Goal: Transaction & Acquisition: Book appointment/travel/reservation

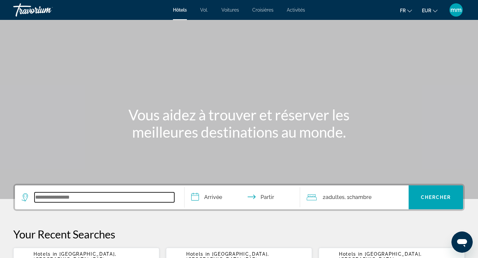
click at [51, 193] on input "Widget de recherche" at bounding box center [105, 197] width 140 height 10
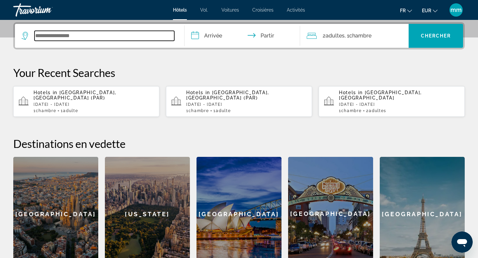
scroll to position [162, 0]
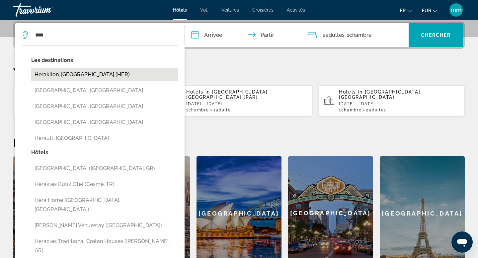
click at [82, 75] on button "Heraklion, [GEOGRAPHIC_DATA] (HER)" at bounding box center [104, 74] width 147 height 13
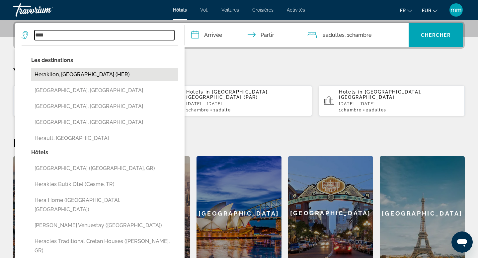
type input "**********"
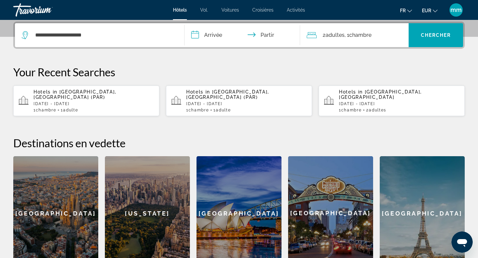
click at [235, 33] on input "**********" at bounding box center [243, 36] width 118 height 26
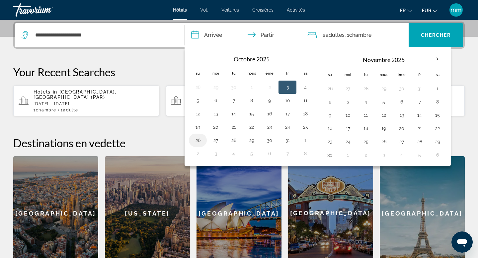
click at [200, 141] on button "26" at bounding box center [197, 140] width 11 height 9
click at [213, 141] on button "27" at bounding box center [215, 140] width 11 height 9
type input "**********"
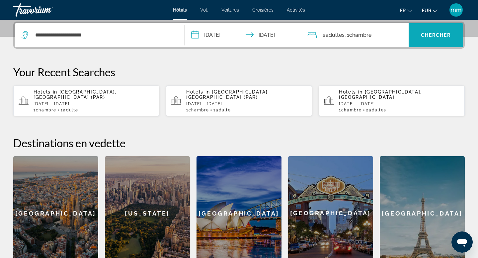
click at [428, 37] on font "Chercher" at bounding box center [436, 35] width 30 height 5
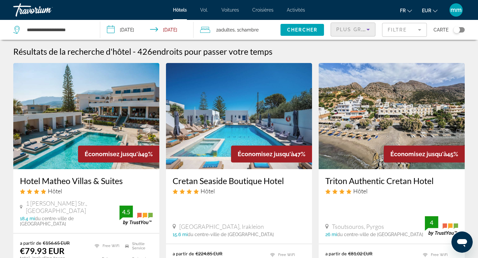
click at [363, 29] on span "Plus grandes économies" at bounding box center [375, 29] width 79 height 5
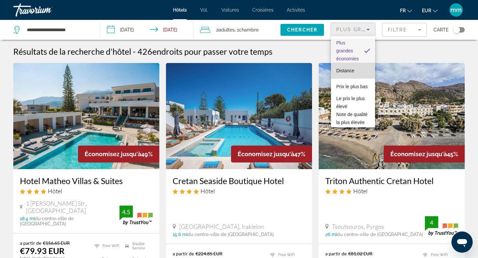
click at [353, 70] on font "Distance" at bounding box center [345, 70] width 18 height 5
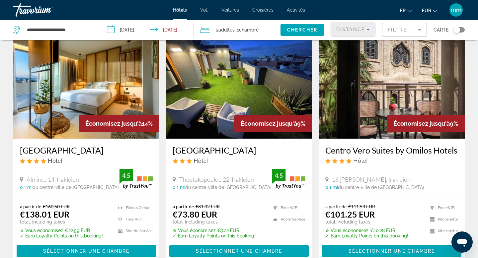
scroll to position [288, 0]
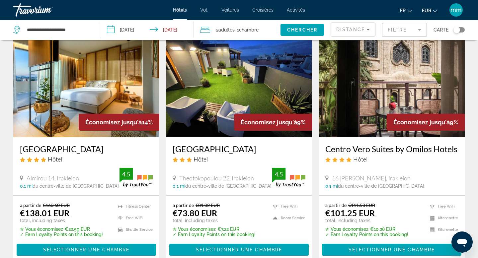
click at [388, 97] on img "Contenu principal" at bounding box center [392, 84] width 146 height 106
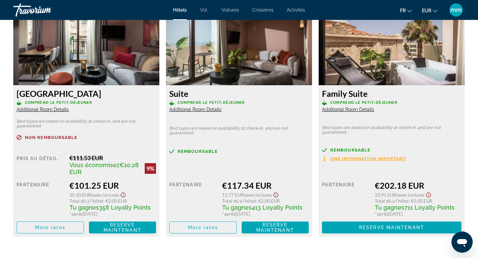
scroll to position [941, 0]
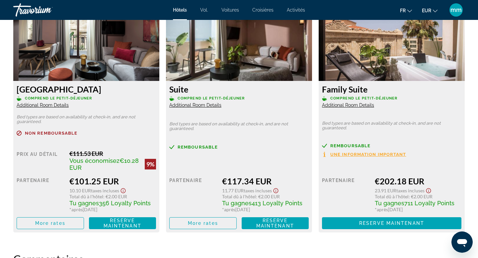
click at [62, 105] on span "Additional Room Details" at bounding box center [43, 105] width 52 height 5
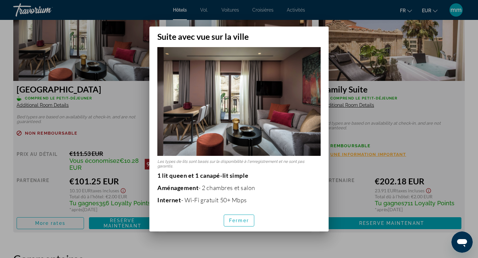
scroll to position [0, 0]
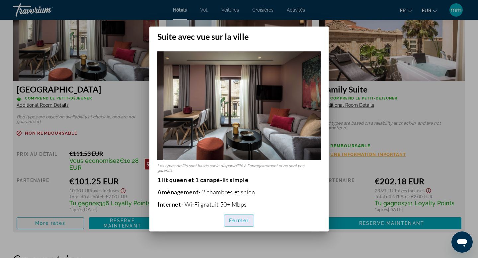
click at [237, 216] on span "button" at bounding box center [239, 221] width 30 height 16
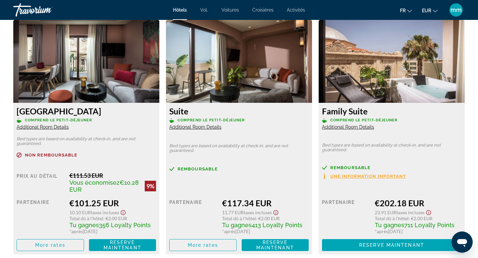
scroll to position [899, 0]
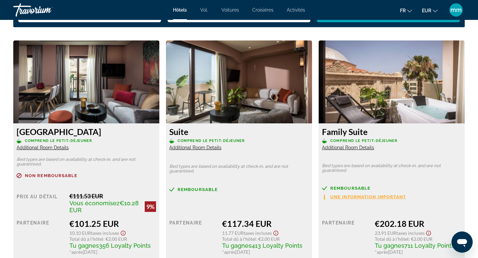
click at [62, 147] on span "Additional Room Details" at bounding box center [43, 147] width 52 height 5
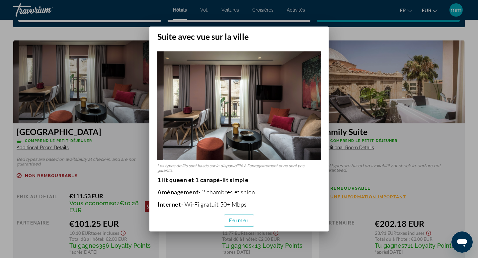
scroll to position [0, 0]
click at [234, 219] on font "Fermer" at bounding box center [239, 220] width 20 height 5
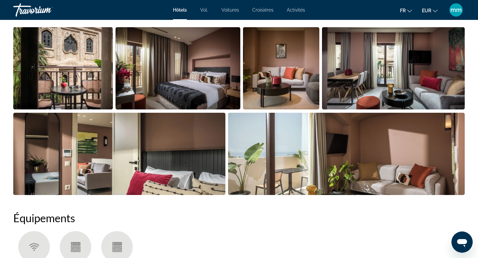
scroll to position [269, 0]
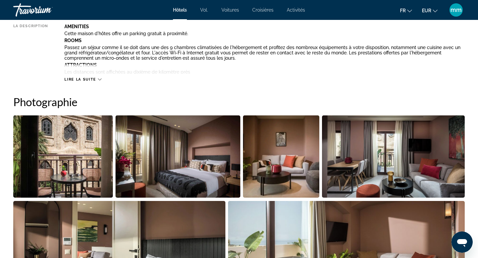
click at [267, 169] on img "Open full-screen image slider" at bounding box center [281, 156] width 76 height 82
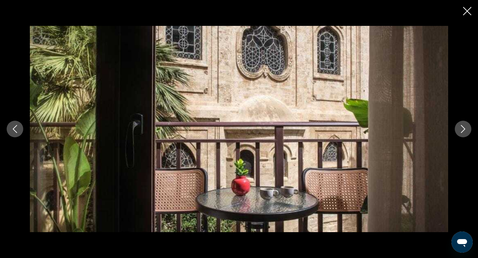
click at [458, 134] on button "Next image" at bounding box center [463, 129] width 17 height 17
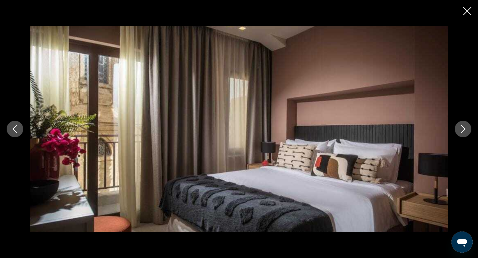
click at [458, 134] on button "Next image" at bounding box center [463, 129] width 17 height 17
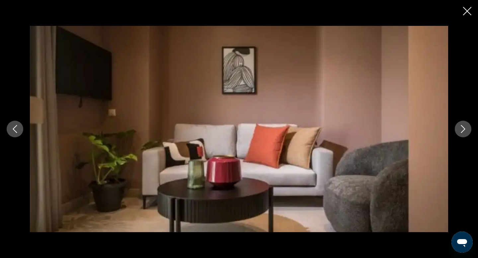
click at [458, 134] on button "Next image" at bounding box center [463, 129] width 17 height 17
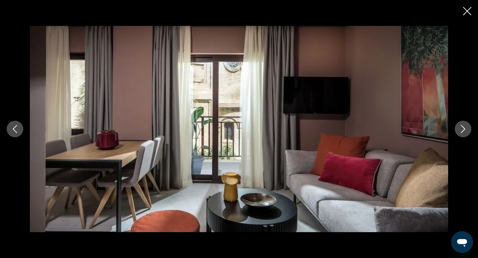
click at [458, 134] on button "Next image" at bounding box center [463, 129] width 17 height 17
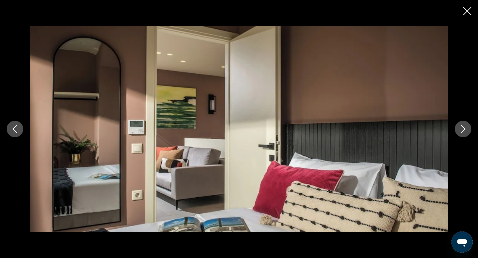
click at [458, 134] on button "Next image" at bounding box center [463, 129] width 17 height 17
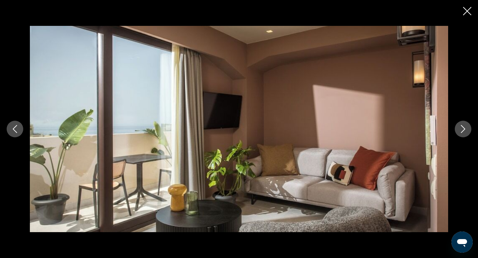
click at [458, 134] on button "Next image" at bounding box center [463, 129] width 17 height 17
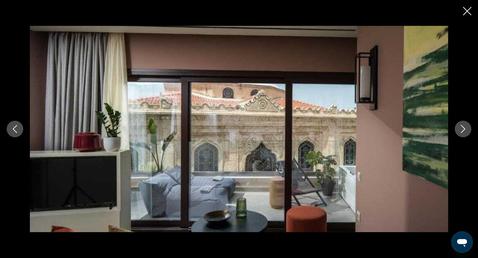
click at [458, 134] on button "Next image" at bounding box center [463, 129] width 17 height 17
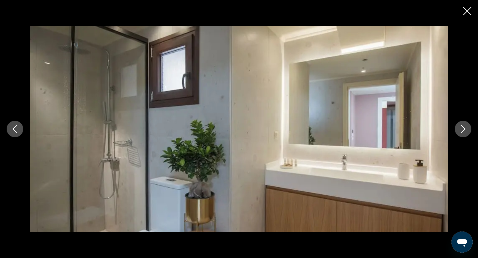
click at [458, 134] on button "Next image" at bounding box center [463, 129] width 17 height 17
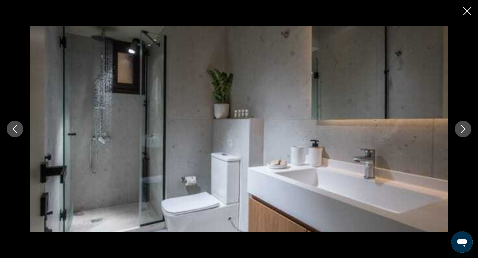
click at [458, 134] on button "Next image" at bounding box center [463, 129] width 17 height 17
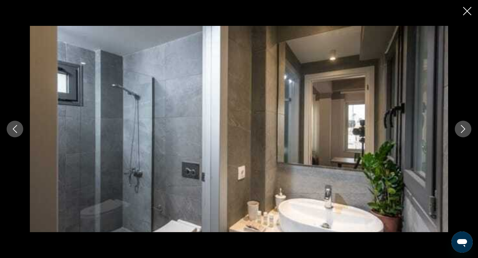
click at [458, 134] on button "Next image" at bounding box center [463, 129] width 17 height 17
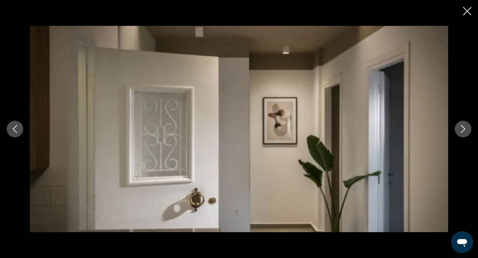
click at [458, 134] on button "Next image" at bounding box center [463, 129] width 17 height 17
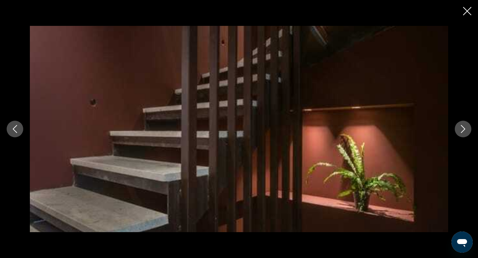
click at [458, 134] on button "Next image" at bounding box center [463, 129] width 17 height 17
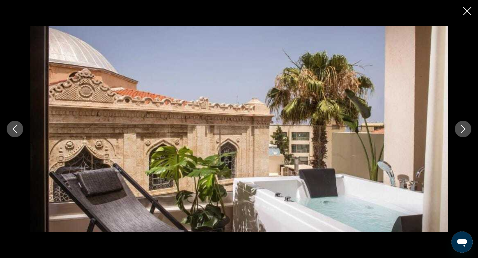
click at [458, 135] on button "Next image" at bounding box center [463, 129] width 17 height 17
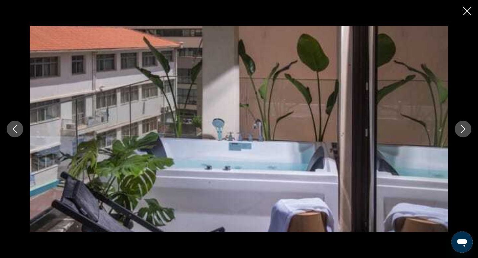
click at [459, 135] on button "Next image" at bounding box center [463, 129] width 17 height 17
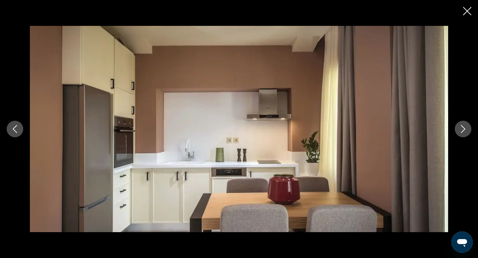
click at [459, 135] on button "Next image" at bounding box center [463, 129] width 17 height 17
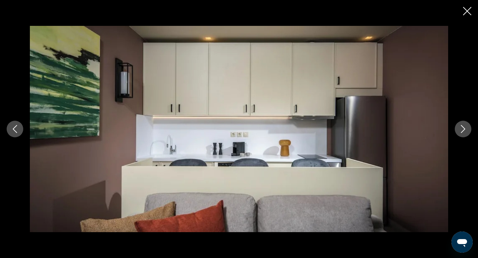
click at [459, 135] on button "Next image" at bounding box center [463, 129] width 17 height 17
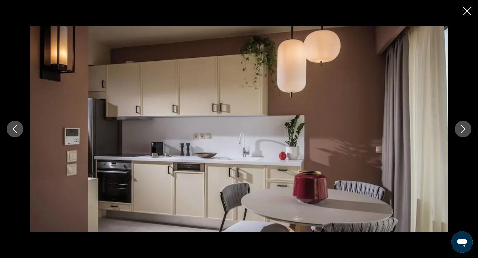
click at [459, 135] on button "Next image" at bounding box center [463, 129] width 17 height 17
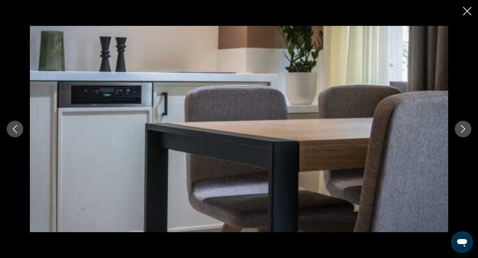
click at [459, 135] on button "Next image" at bounding box center [463, 129] width 17 height 17
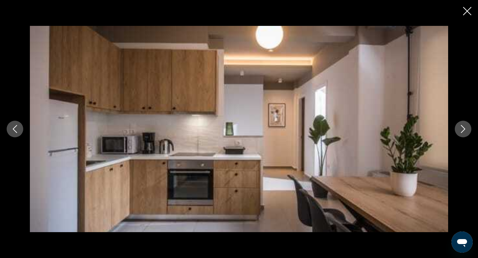
click at [459, 135] on button "Next image" at bounding box center [463, 129] width 17 height 17
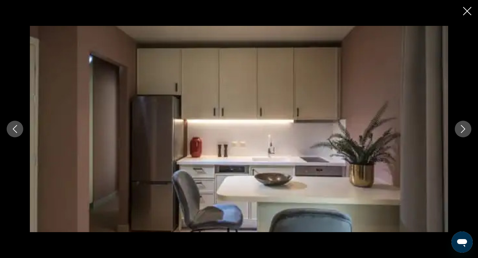
click at [459, 135] on button "Next image" at bounding box center [463, 129] width 17 height 17
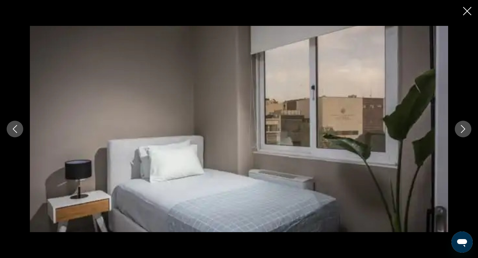
click at [459, 135] on button "Next image" at bounding box center [463, 129] width 17 height 17
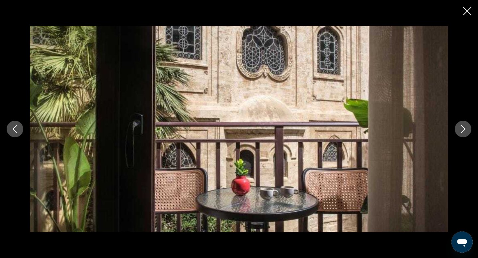
click at [459, 135] on button "Next image" at bounding box center [463, 129] width 17 height 17
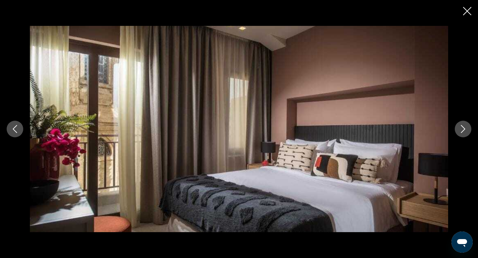
click at [459, 135] on button "Next image" at bounding box center [463, 129] width 17 height 17
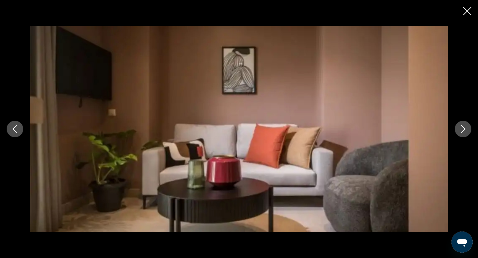
click at [465, 11] on icon "Close slideshow" at bounding box center [467, 11] width 8 height 8
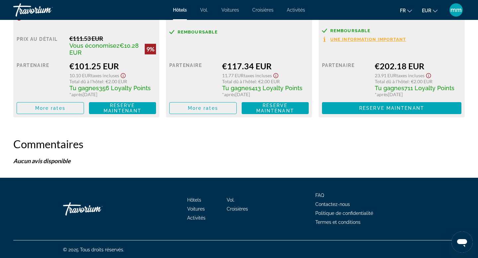
scroll to position [1057, 0]
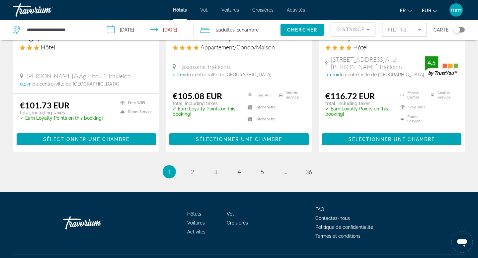
scroll to position [908, 0]
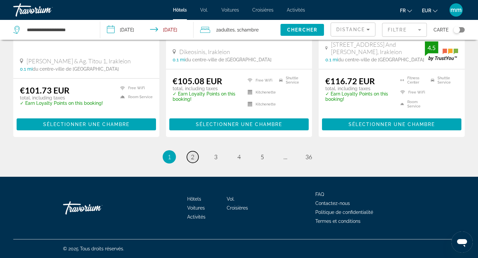
click at [193, 157] on span "2" at bounding box center [192, 156] width 3 height 7
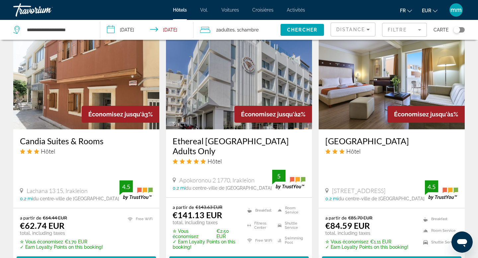
scroll to position [807, 0]
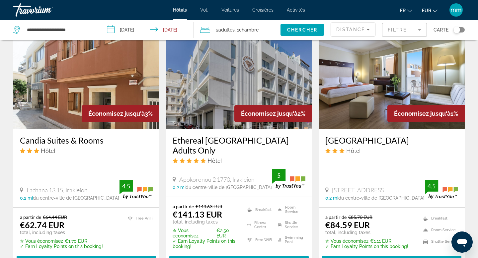
click at [361, 106] on img "Contenu principal" at bounding box center [392, 76] width 146 height 106
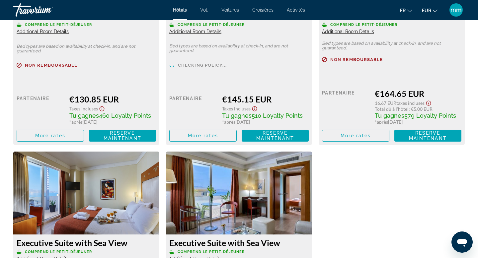
scroll to position [1499, 0]
